Goal: Task Accomplishment & Management: Manage account settings

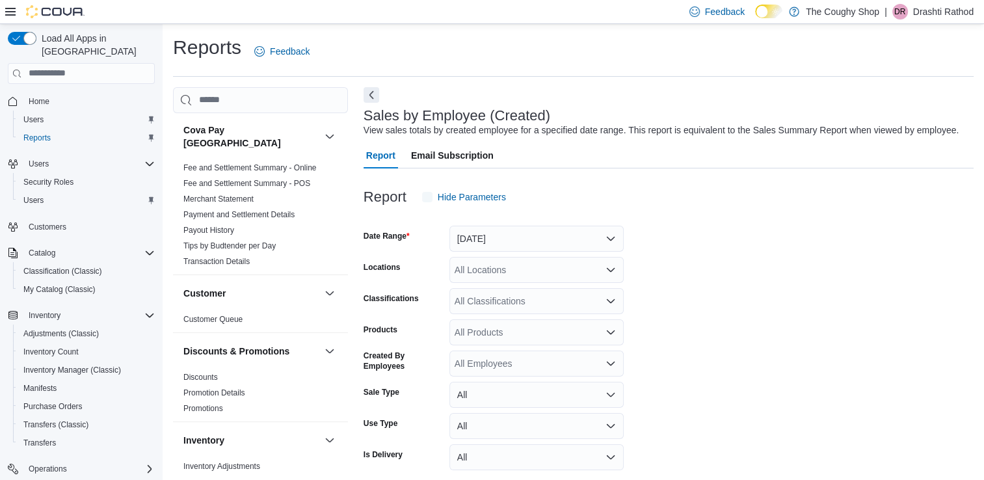
scroll to position [30, 0]
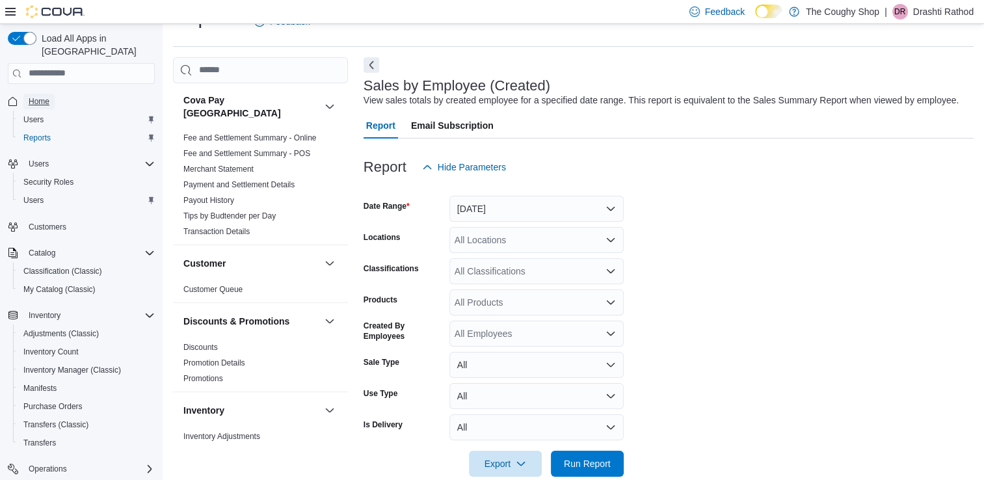
click at [51, 94] on link "Home" at bounding box center [38, 102] width 31 height 16
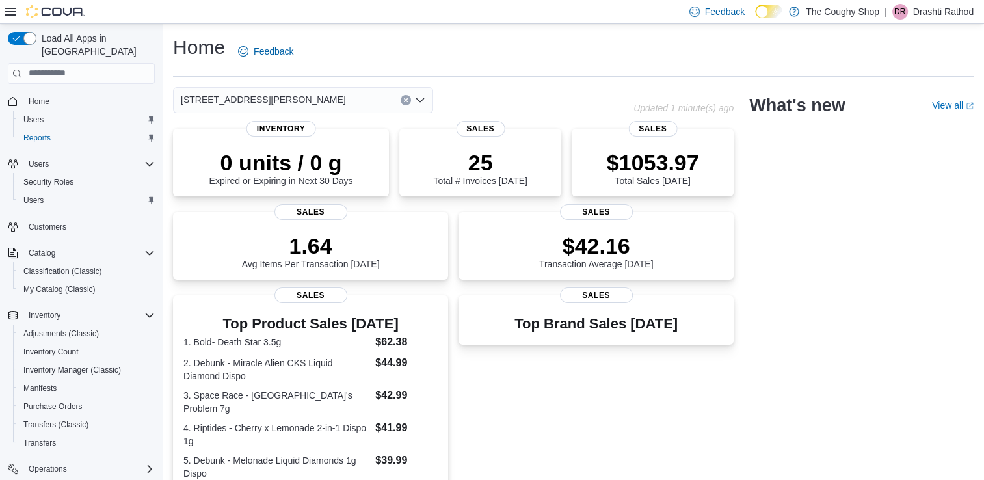
click at [924, 14] on p "Drashti Rathod" at bounding box center [943, 12] width 61 height 16
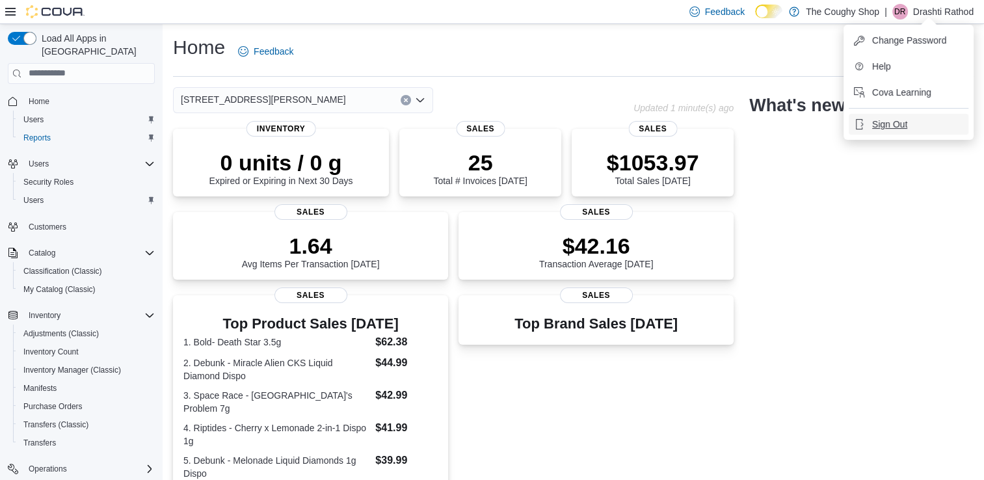
click at [889, 126] on span "Sign Out" at bounding box center [889, 124] width 35 height 13
